Goal: Task Accomplishment & Management: Complete application form

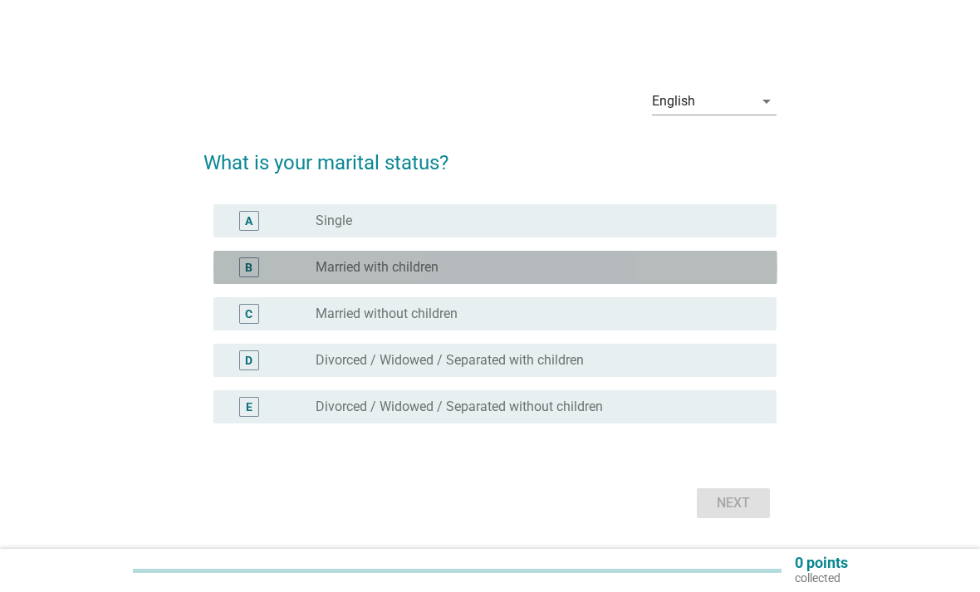
click at [279, 277] on div "B" at bounding box center [272, 268] width 90 height 20
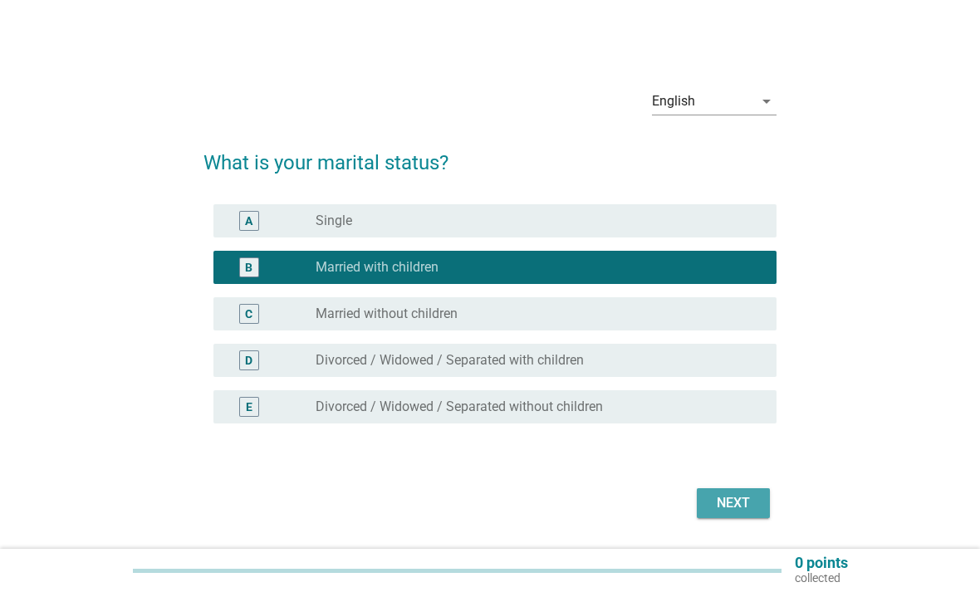
click at [749, 513] on div "Next" at bounding box center [733, 503] width 47 height 20
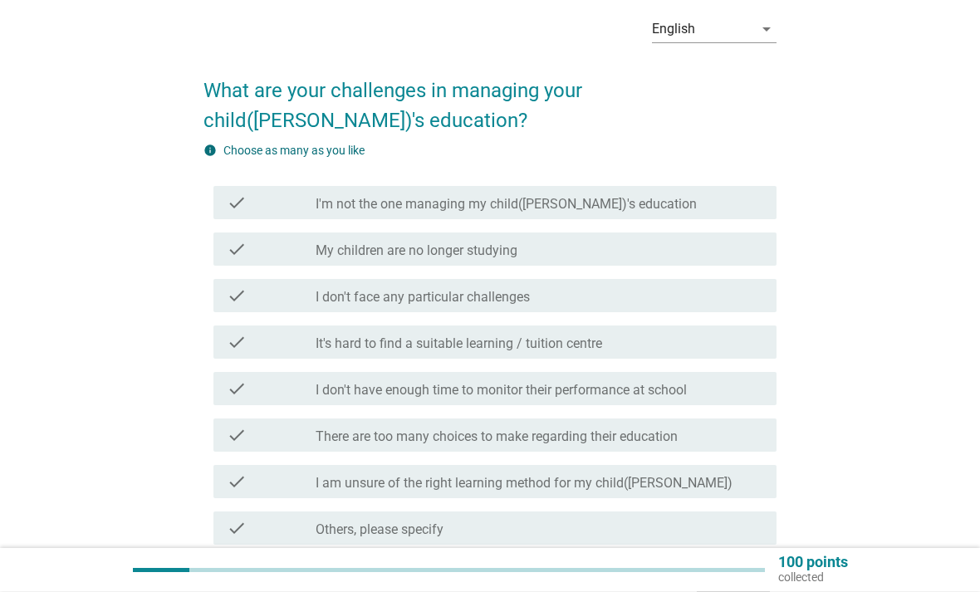
scroll to position [86, 0]
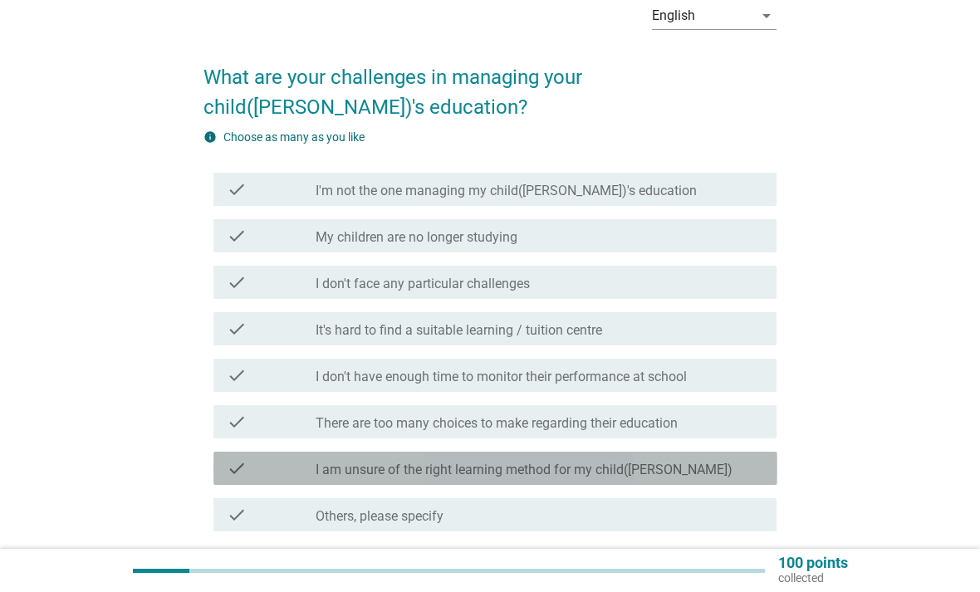
click at [700, 472] on div "check_box_outline_blank I am unsure of the right learning method for my child([…" at bounding box center [540, 469] width 448 height 20
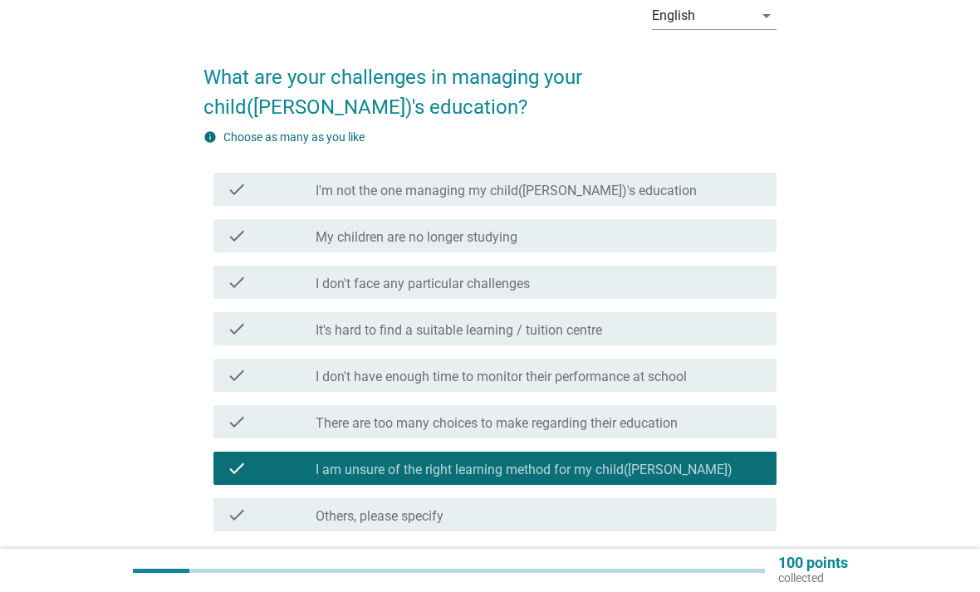
click at [757, 577] on button "Next" at bounding box center [733, 592] width 73 height 30
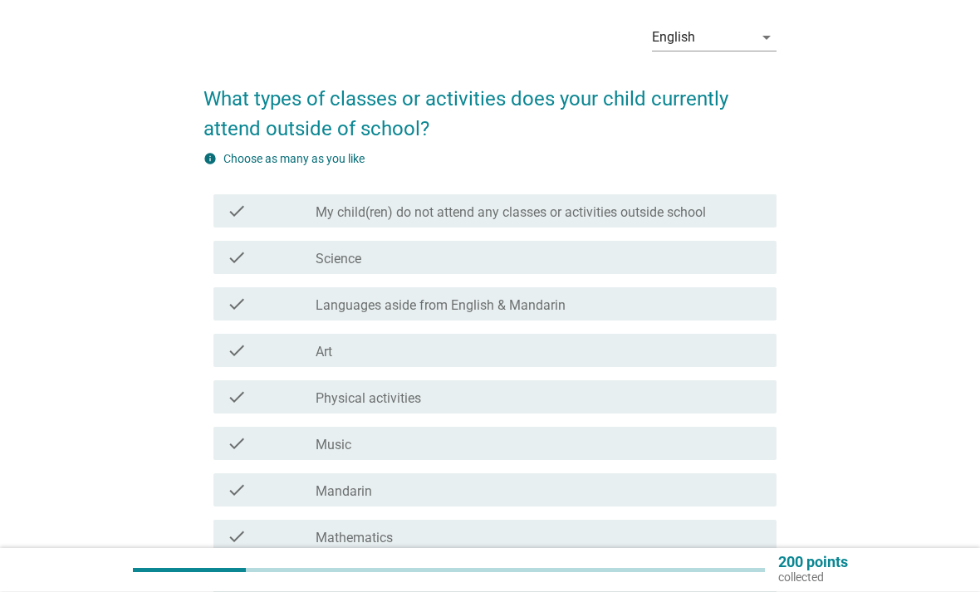
scroll to position [66, 0]
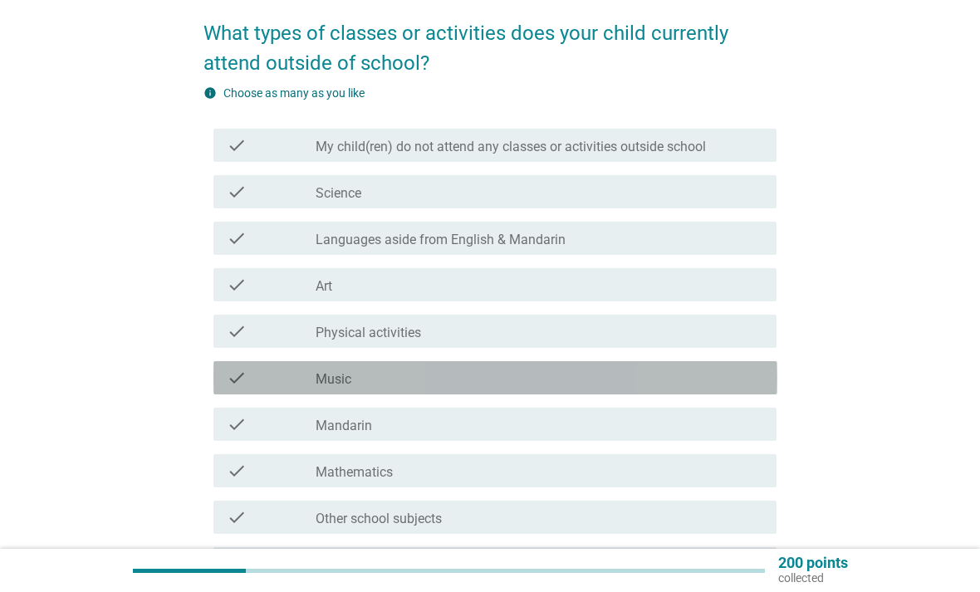
click at [707, 374] on div "check_box_outline_blank Music" at bounding box center [540, 378] width 448 height 20
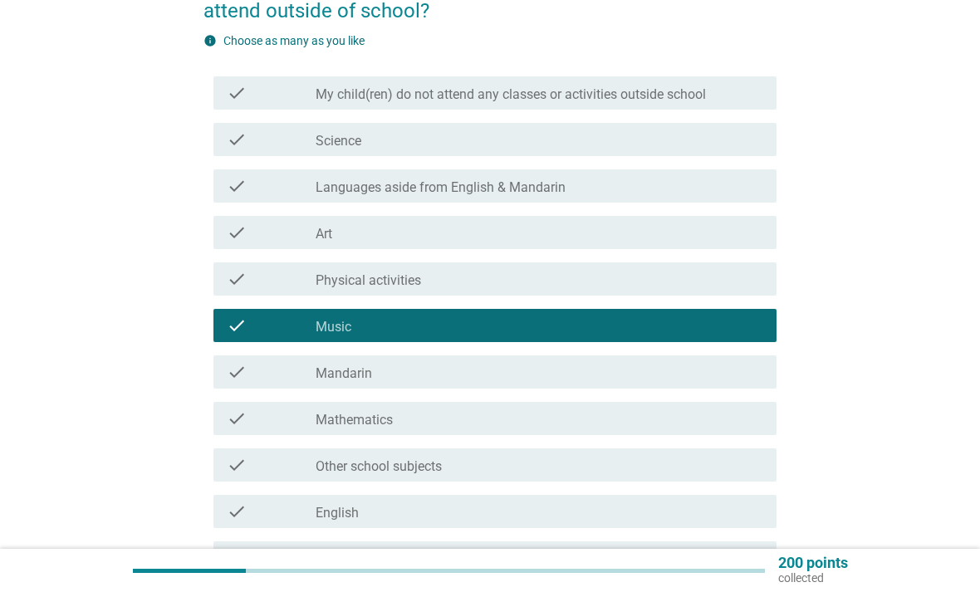
scroll to position [180, 0]
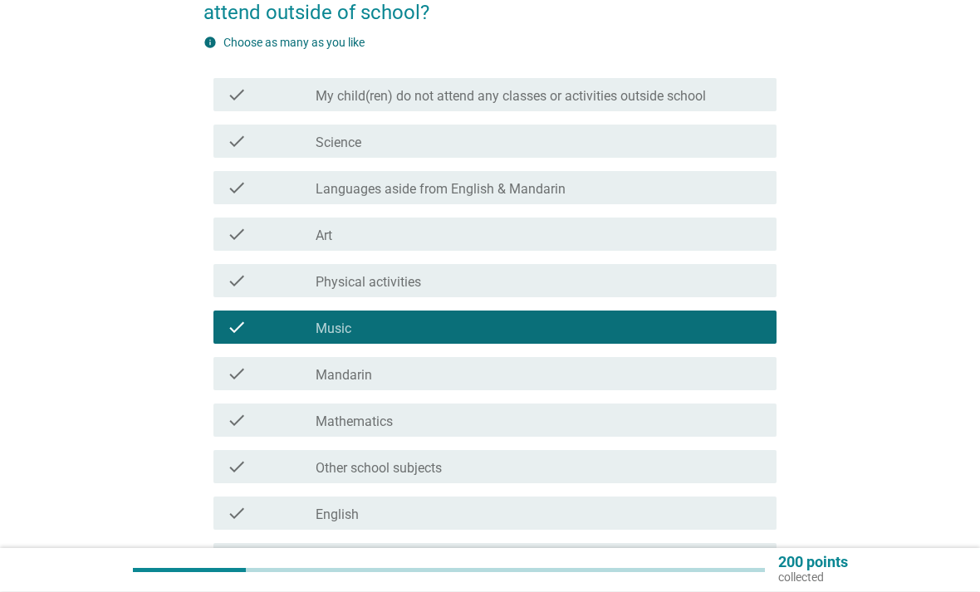
click at [741, 295] on div "check check_box_outline_blank Physical activities" at bounding box center [496, 281] width 564 height 33
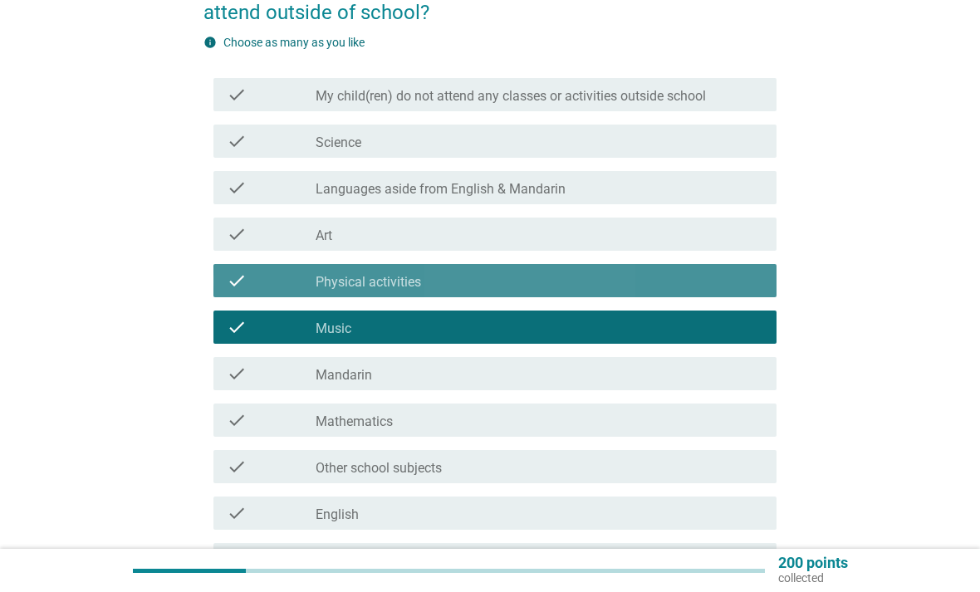
click at [738, 279] on div "check_box_outline_blank Physical activities" at bounding box center [540, 281] width 448 height 20
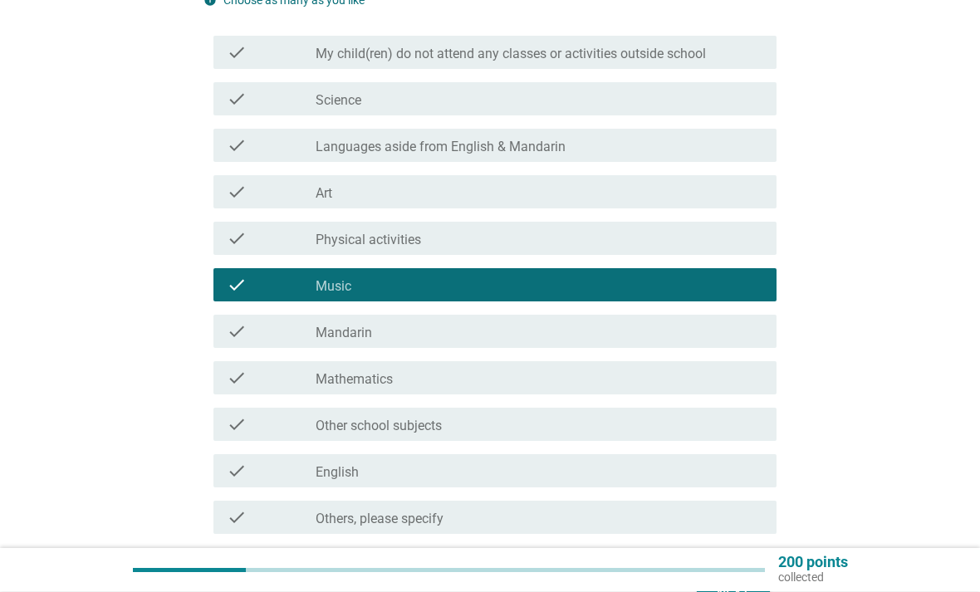
click at [709, 533] on div "check check_box Others, please specify" at bounding box center [496, 518] width 564 height 33
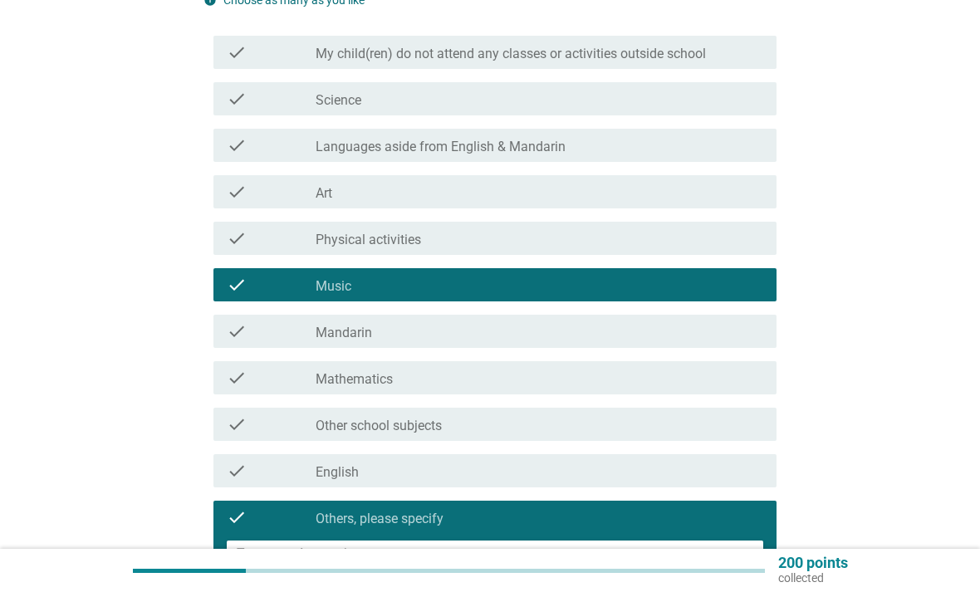
click at [435, 559] on textarea at bounding box center [501, 562] width 528 height 42
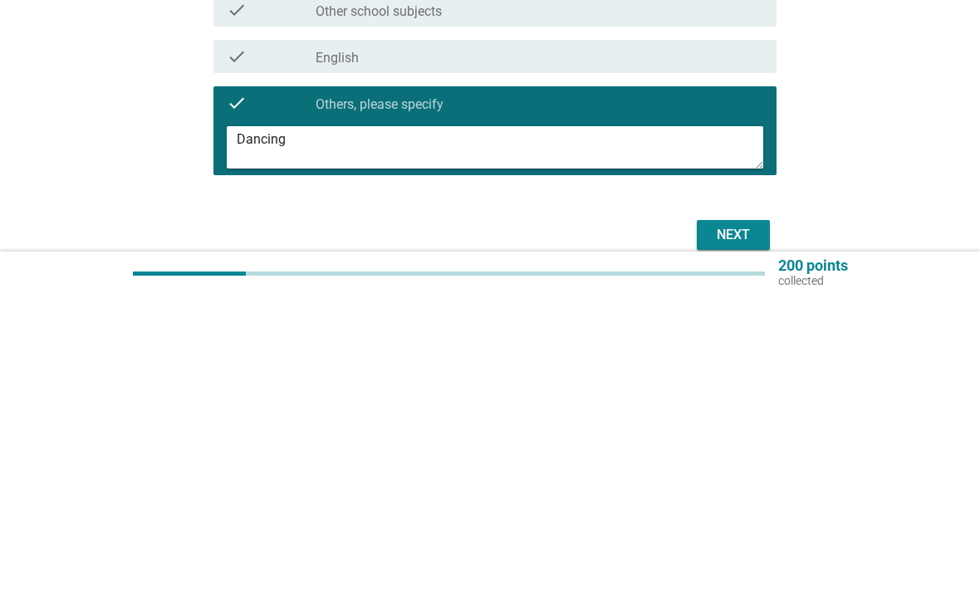
type textarea "Dancing"
click at [722, 513] on div "Next" at bounding box center [491, 533] width 574 height 40
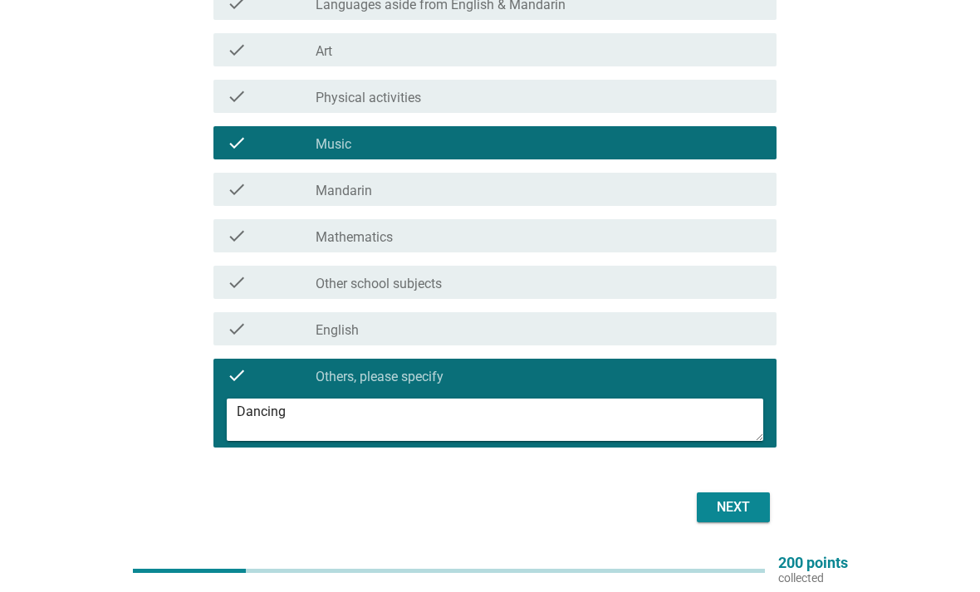
click at [743, 514] on div "Next" at bounding box center [733, 508] width 47 height 20
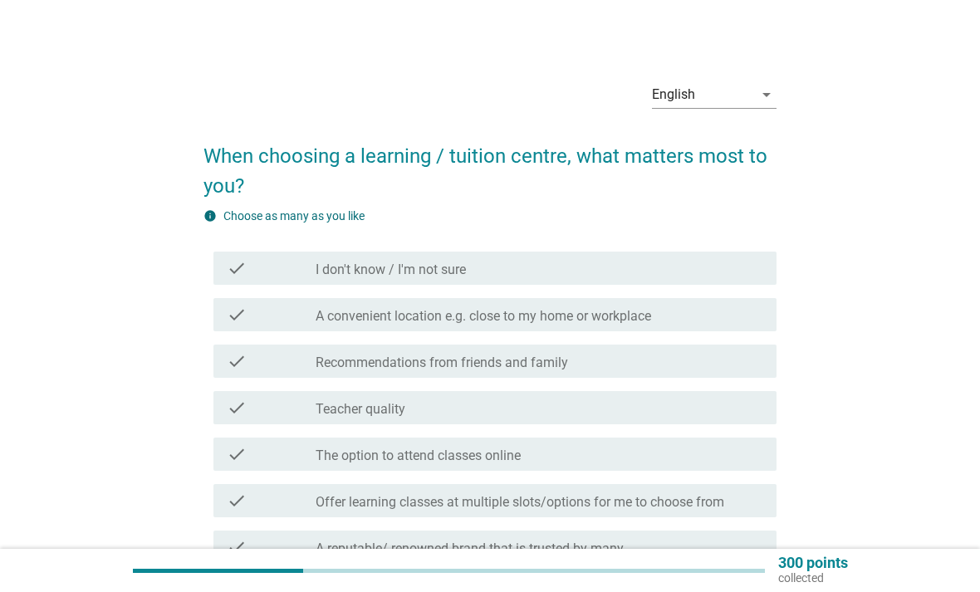
scroll to position [0, 0]
